Goal: Task Accomplishment & Management: Complete application form

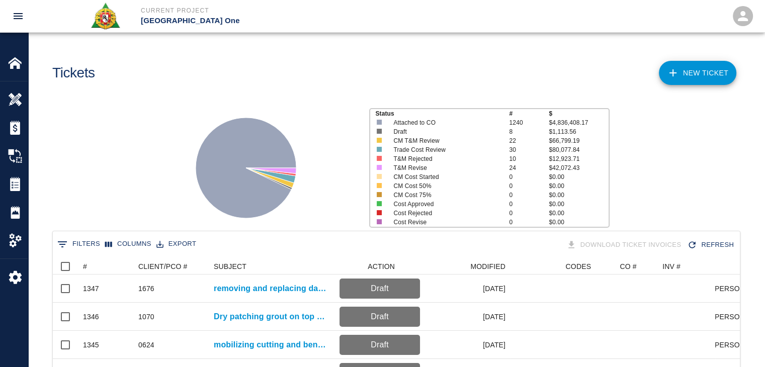
click at [682, 85] on div "NEW TICKET" at bounding box center [566, 69] width 348 height 41
click at [668, 73] on icon at bounding box center [673, 73] width 12 height 12
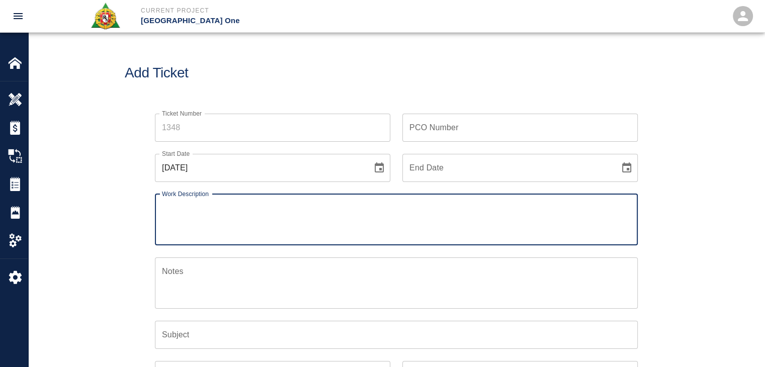
click at [199, 129] on input "Ticket Number" at bounding box center [272, 128] width 235 height 28
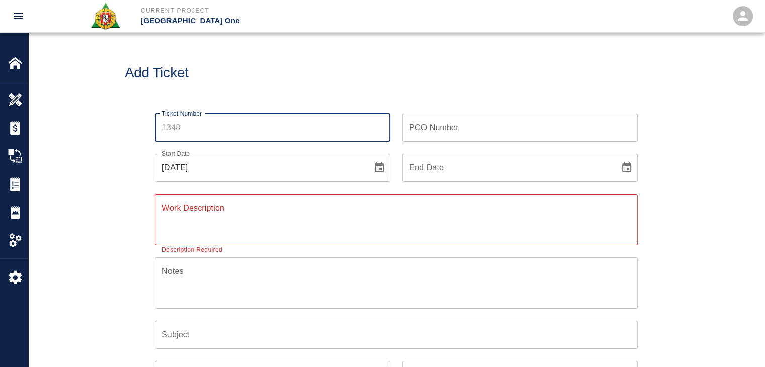
click at [97, 166] on div "Ticket Number Ticket Number PCO Number PCO Number Start Date [DATE] Start Date …" at bounding box center [396, 315] width 736 height 426
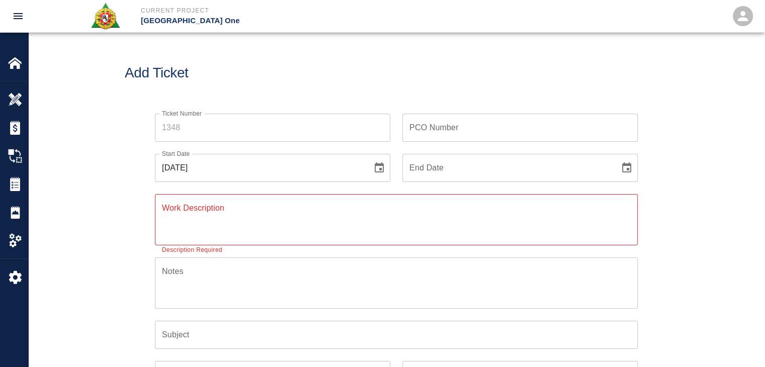
click at [192, 119] on input "Ticket Number" at bounding box center [272, 128] width 235 height 28
click at [102, 152] on div "Ticket Number Ticket Number PCO Number PCO Number Start Date [DATE] Start Date …" at bounding box center [396, 315] width 736 height 426
click at [199, 125] on input "Ticket Number" at bounding box center [272, 128] width 235 height 28
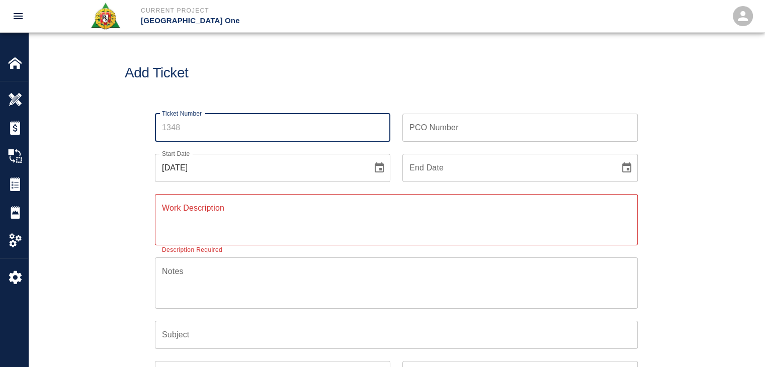
click at [113, 126] on div "Ticket Number Ticket Number PCO Number PCO Number Start Date [DATE] Start Date …" at bounding box center [396, 315] width 736 height 426
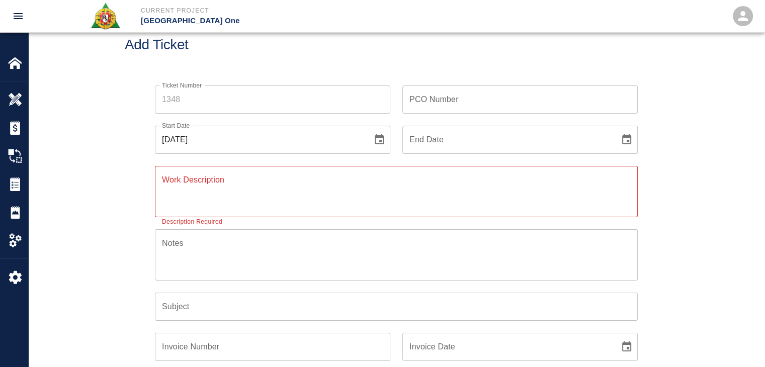
scroll to position [28, 0]
click at [186, 104] on input "Ticket Number" at bounding box center [272, 99] width 235 height 28
click at [114, 117] on div "Ticket Number Ticket Number PCO Number PCO Number Start Date [DATE] Start Date …" at bounding box center [396, 286] width 736 height 426
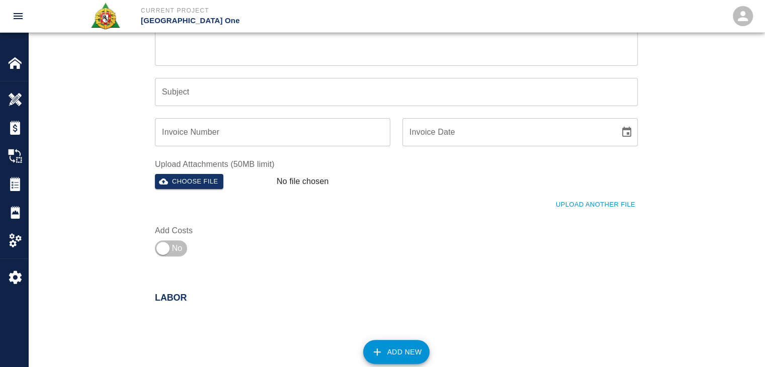
scroll to position [243, 0]
click at [175, 252] on input "checkbox" at bounding box center [163, 248] width 72 height 24
checkbox input "true"
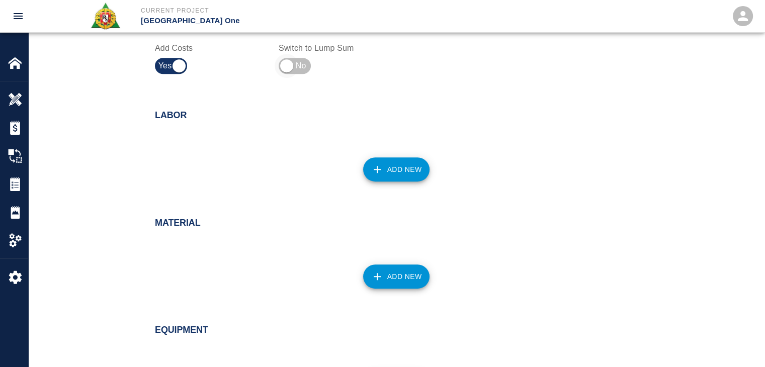
scroll to position [424, 0]
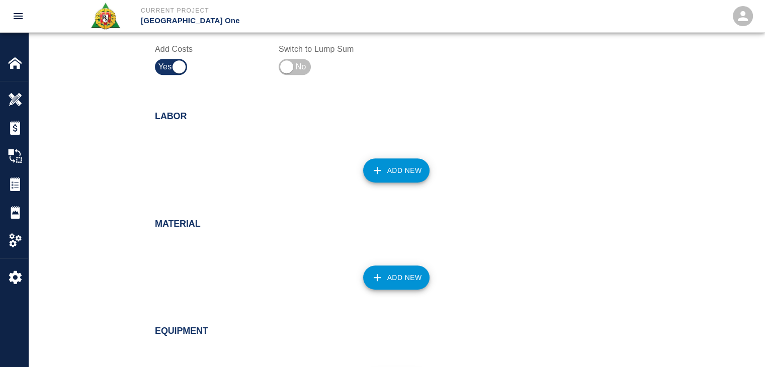
click at [398, 166] on button "Add New" at bounding box center [396, 170] width 67 height 24
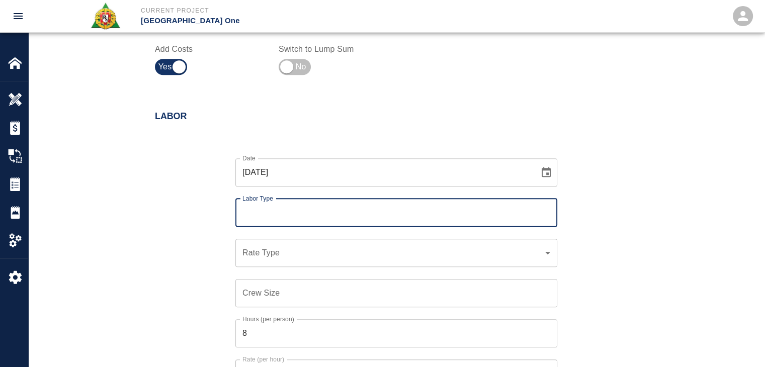
type input "h"
